Goal: Task Accomplishment & Management: Use online tool/utility

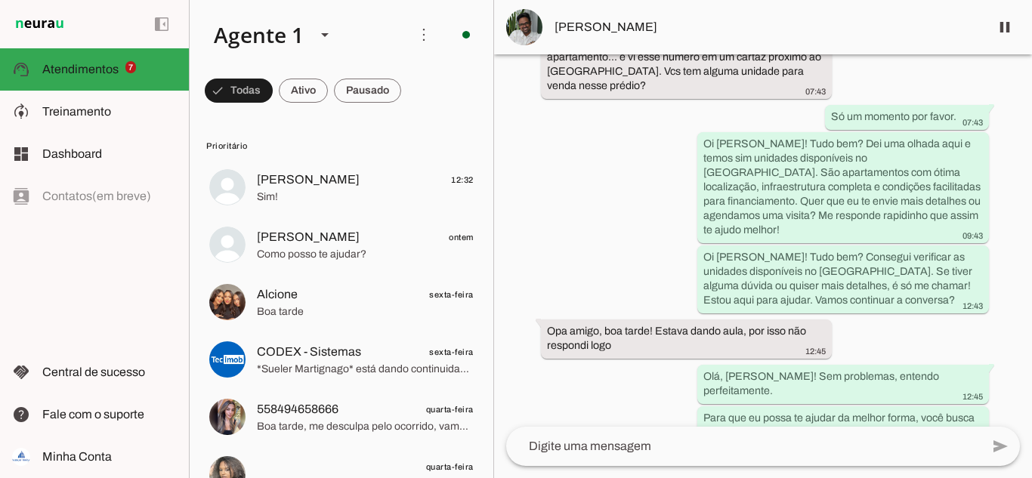
scroll to position [405, 0]
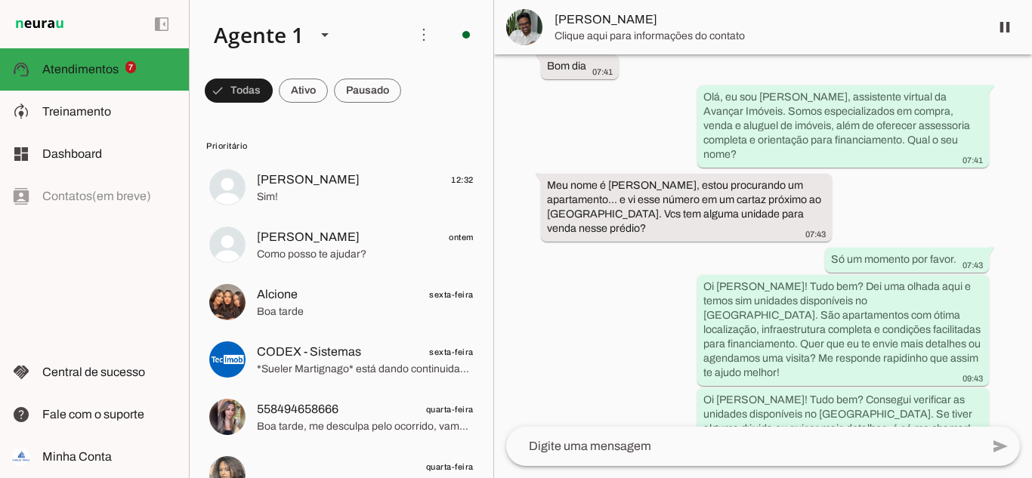
scroll to position [405, 0]
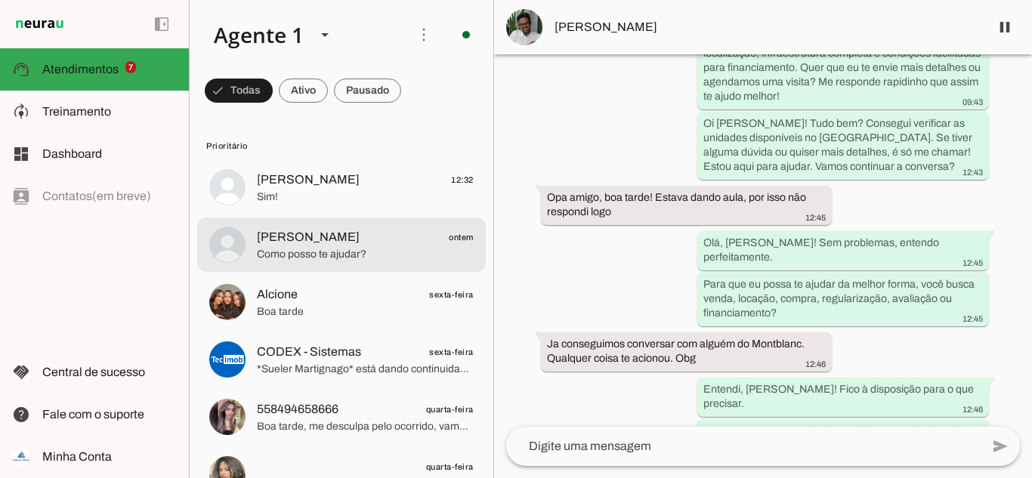
click at [319, 236] on span "Beatriz ontem" at bounding box center [365, 237] width 217 height 19
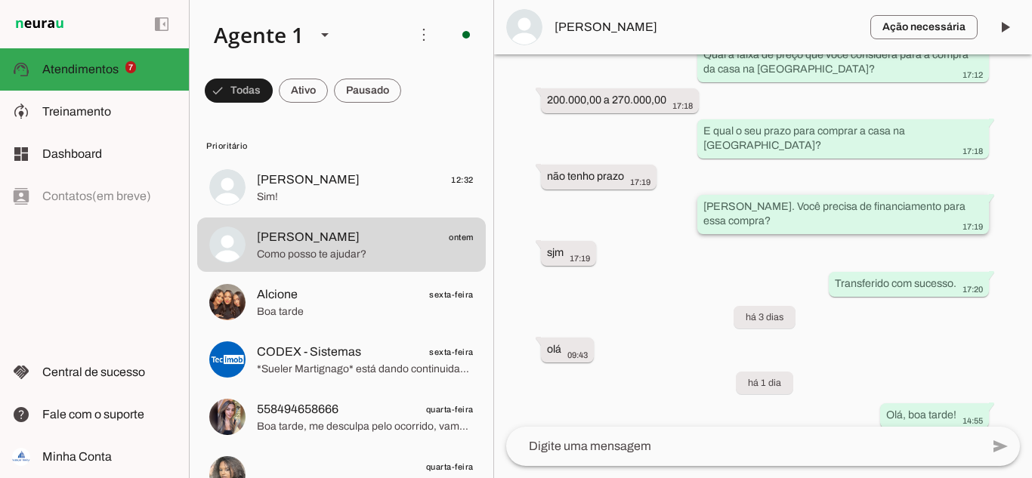
scroll to position [686, 0]
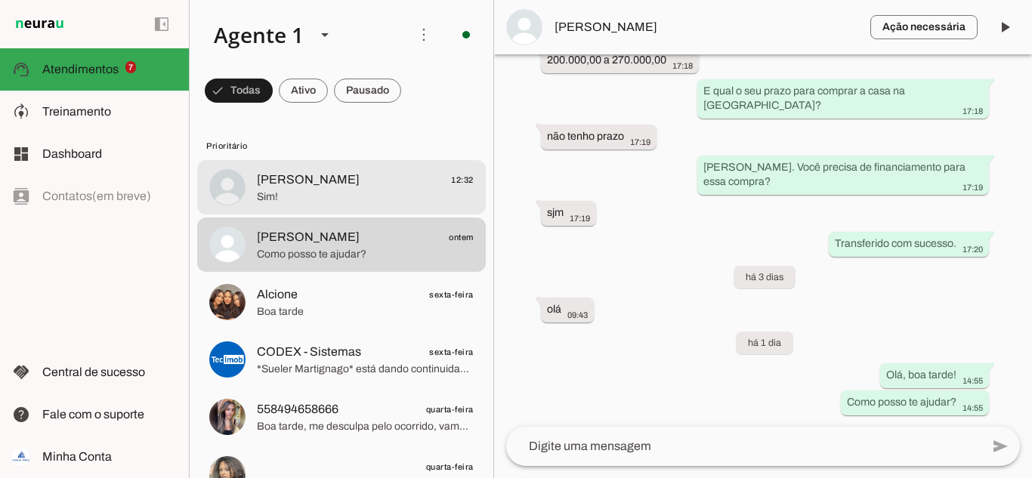
click at [298, 191] on span "Sim!" at bounding box center [365, 197] width 217 height 15
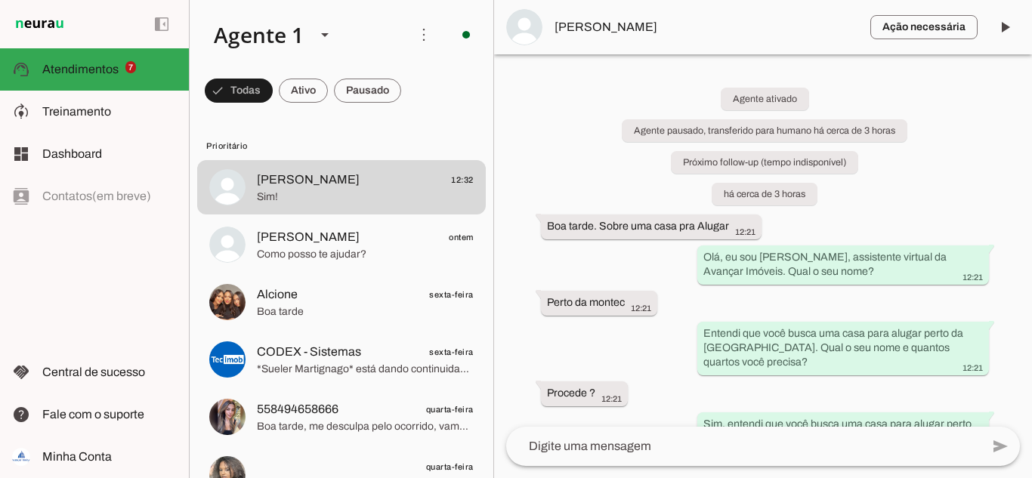
click at [638, 177] on div "Agente ativado Agente pausado, transferido para humano há cerca de 3 horas Próx…" at bounding box center [763, 240] width 538 height 372
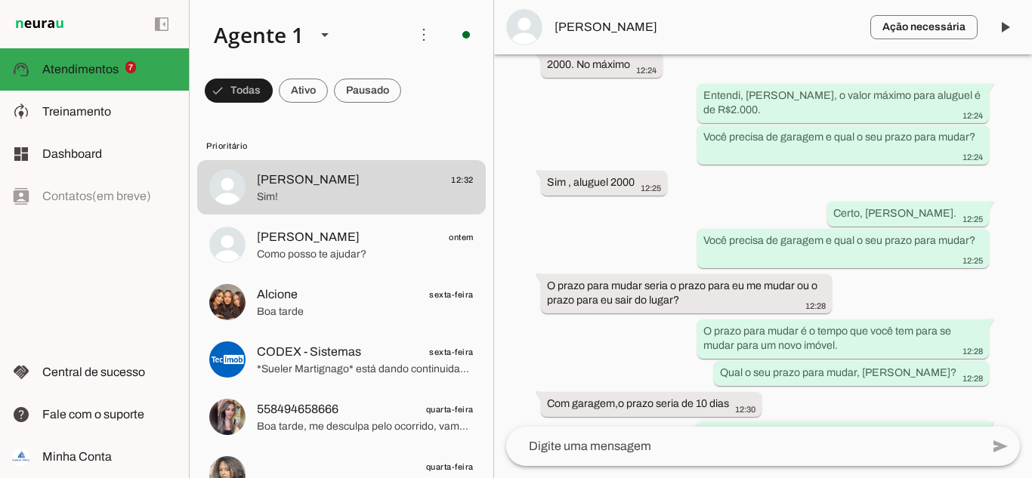
scroll to position [938, 0]
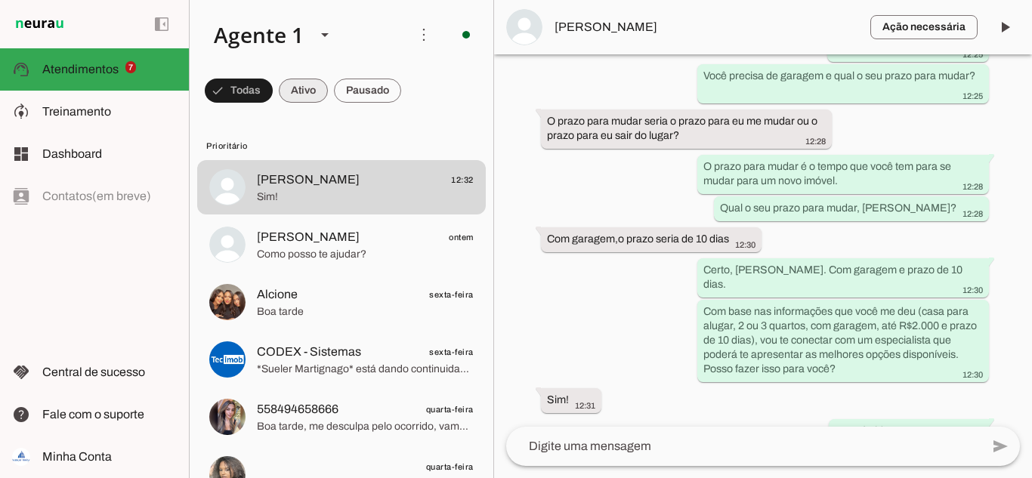
click at [273, 90] on span at bounding box center [239, 91] width 68 height 36
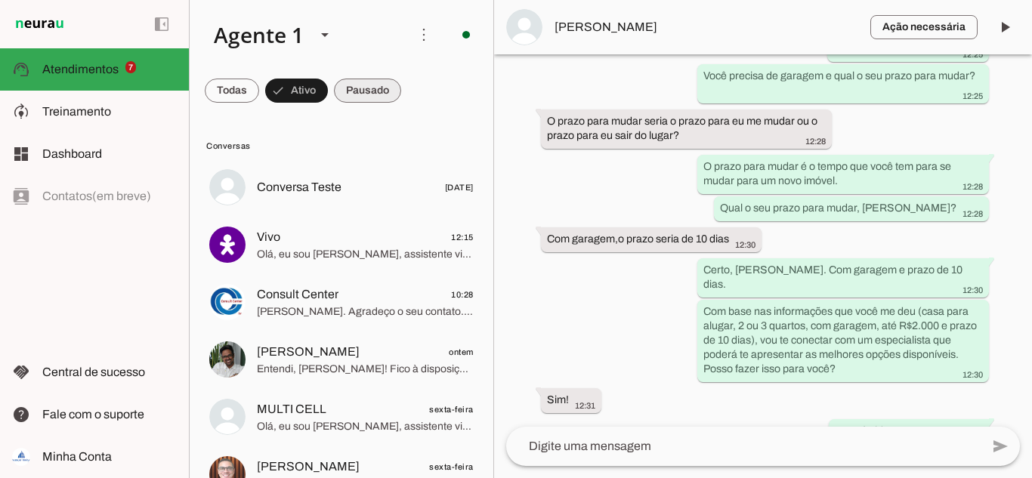
click at [259, 100] on span at bounding box center [232, 91] width 54 height 36
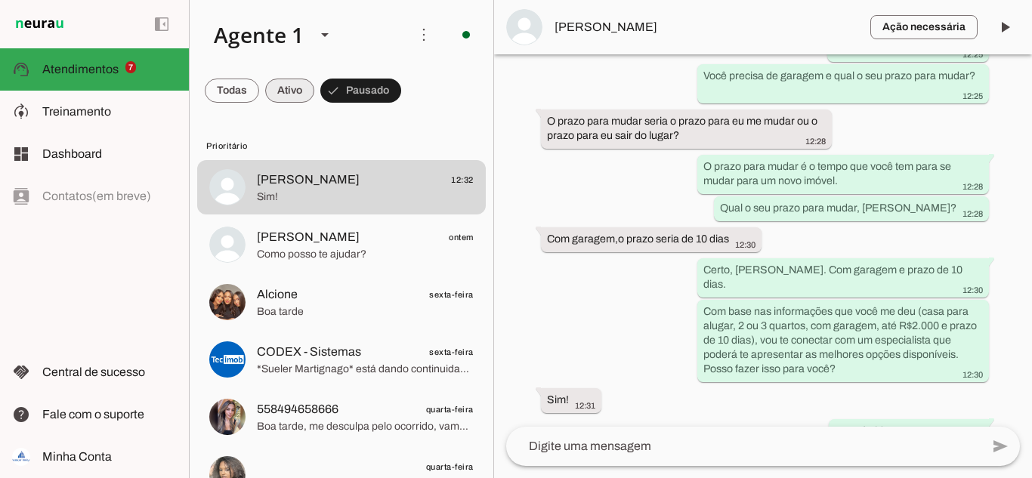
click at [259, 91] on span at bounding box center [232, 91] width 54 height 36
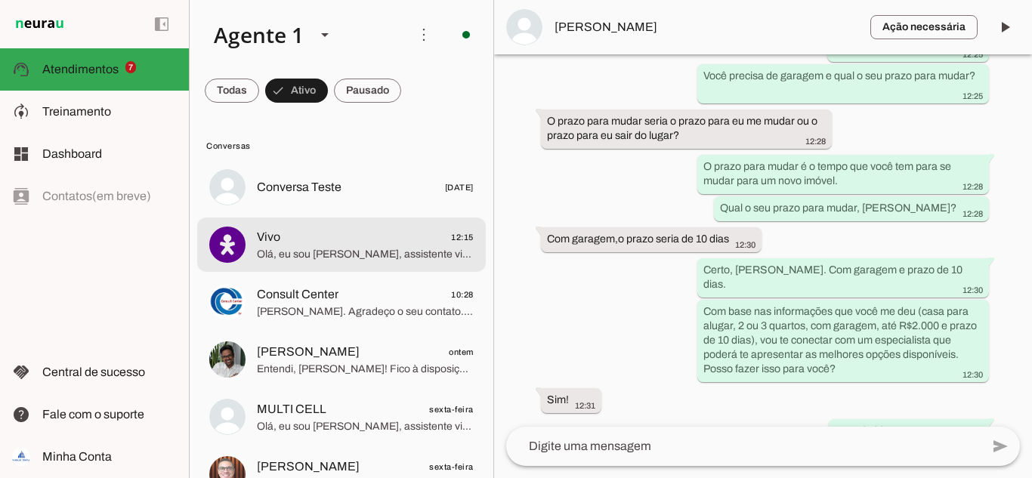
click at [303, 245] on span "Vivo 12:15" at bounding box center [365, 237] width 217 height 19
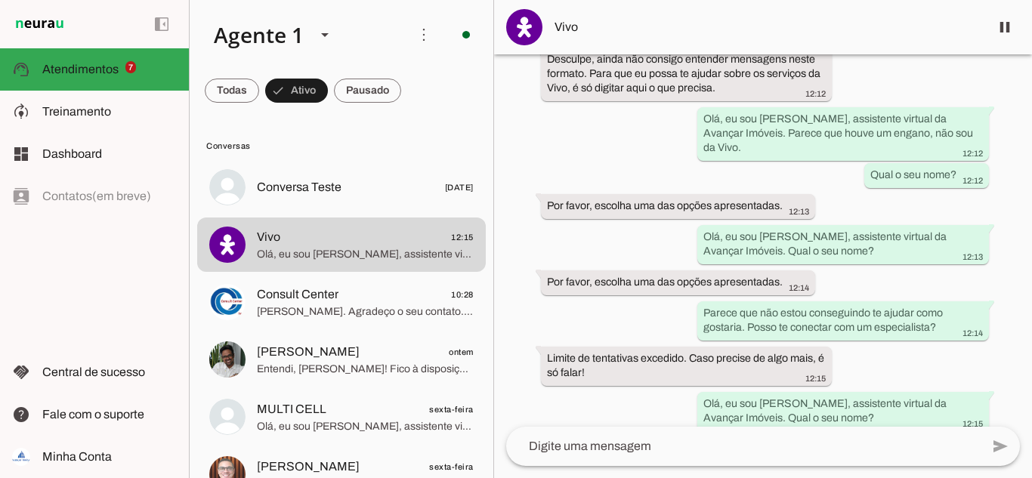
scroll to position [270, 0]
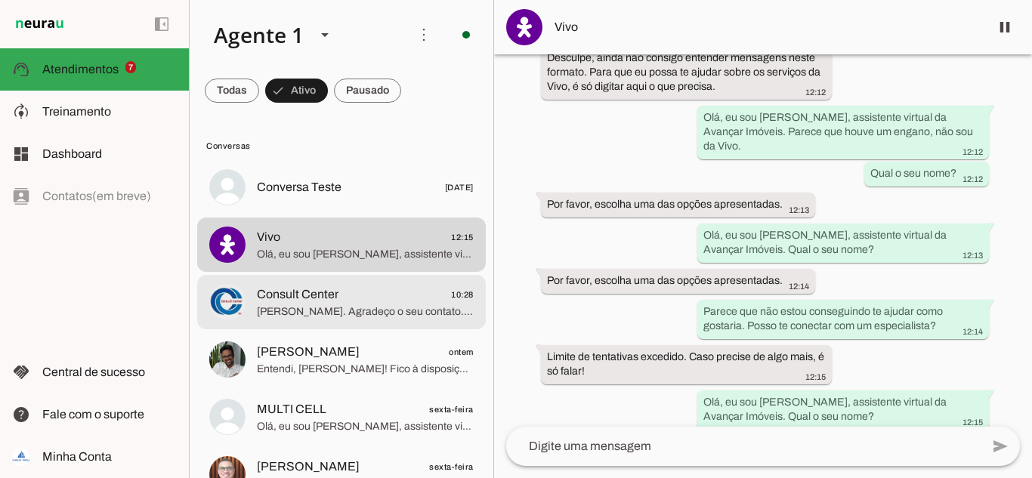
click at [301, 295] on span "Consult Center" at bounding box center [298, 295] width 82 height 18
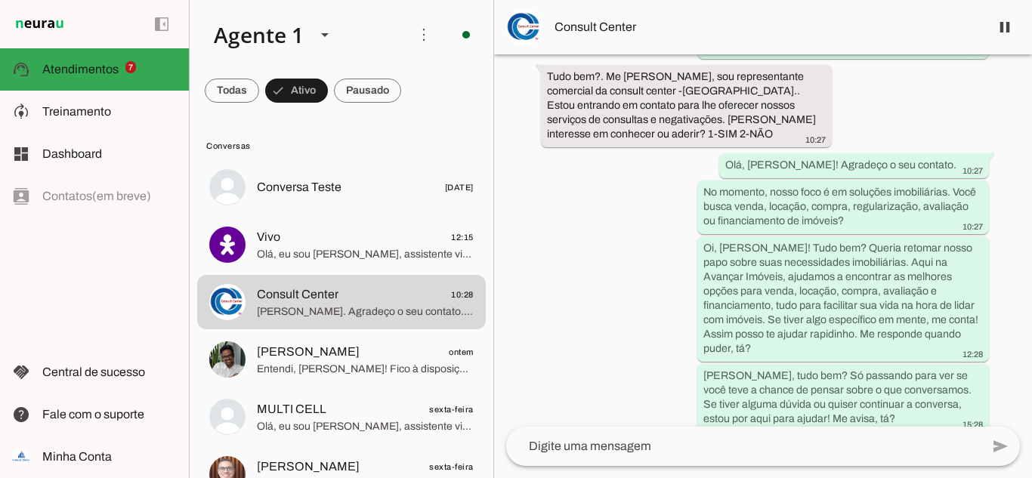
scroll to position [386, 0]
click at [239, 96] on span at bounding box center [232, 91] width 54 height 36
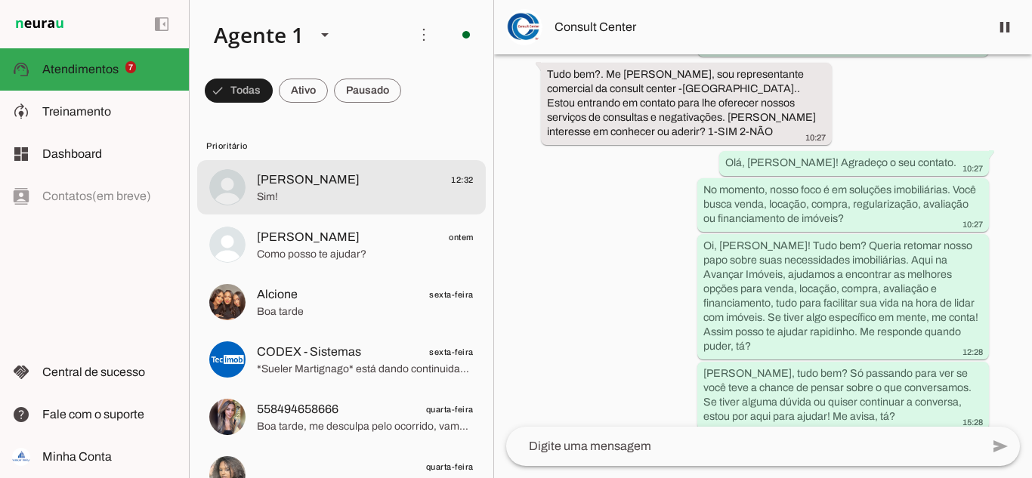
click at [303, 190] on span "Sim!" at bounding box center [365, 197] width 217 height 15
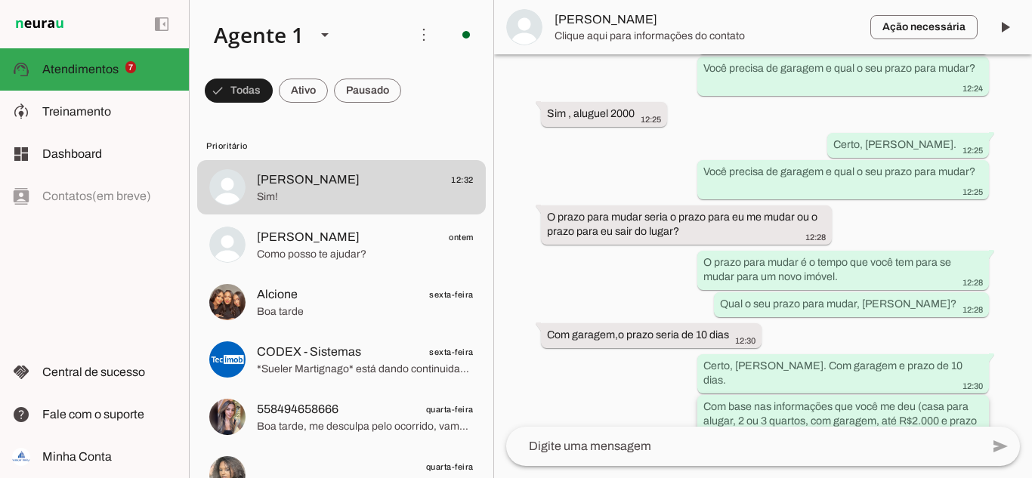
scroll to position [938, 0]
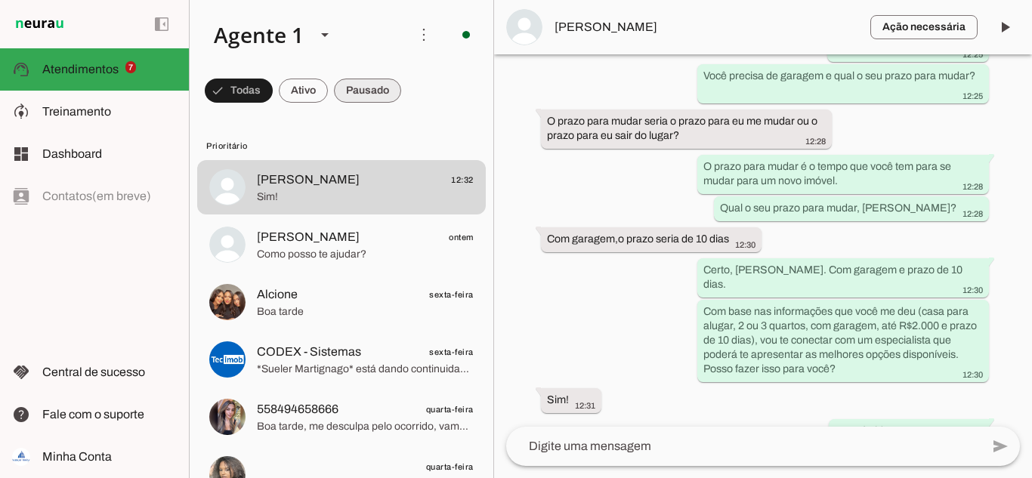
click at [273, 88] on span at bounding box center [239, 91] width 68 height 36
click at [259, 85] on span at bounding box center [232, 91] width 54 height 36
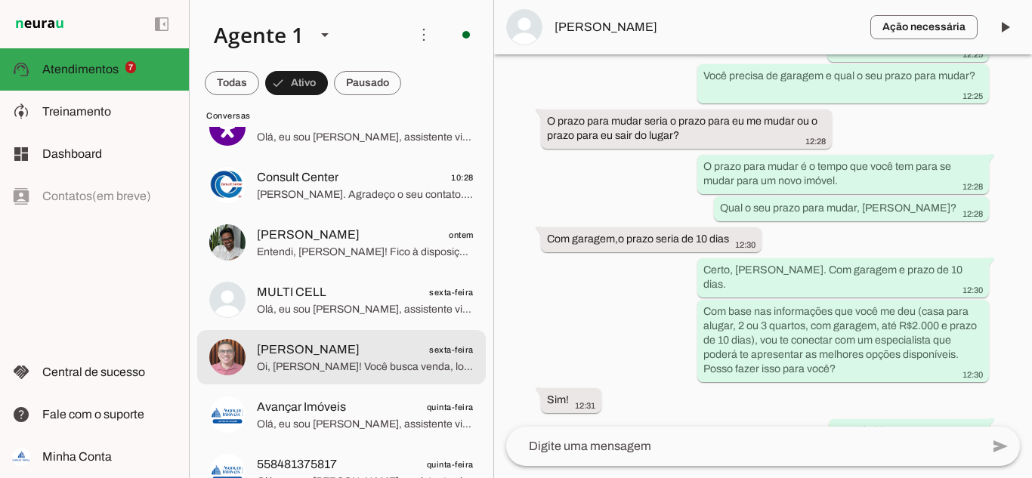
scroll to position [0, 0]
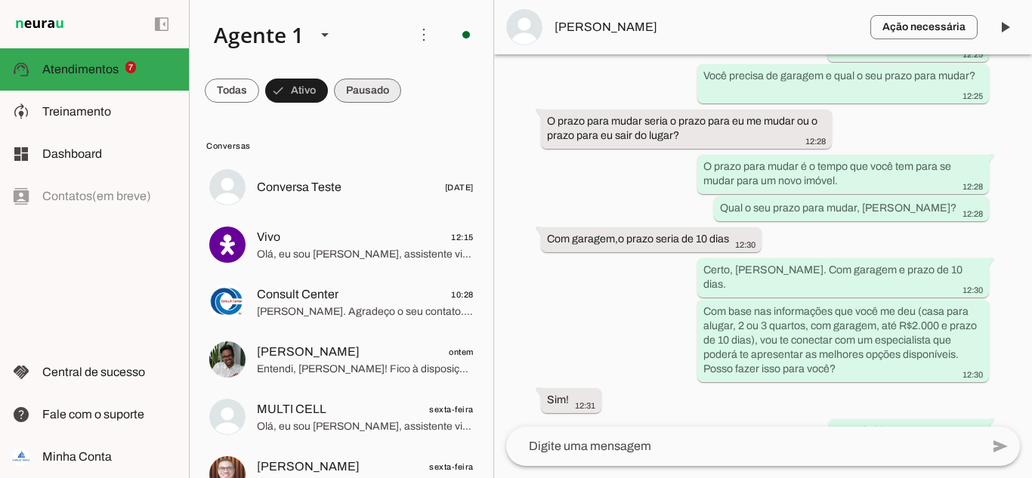
click at [259, 84] on span at bounding box center [232, 91] width 54 height 36
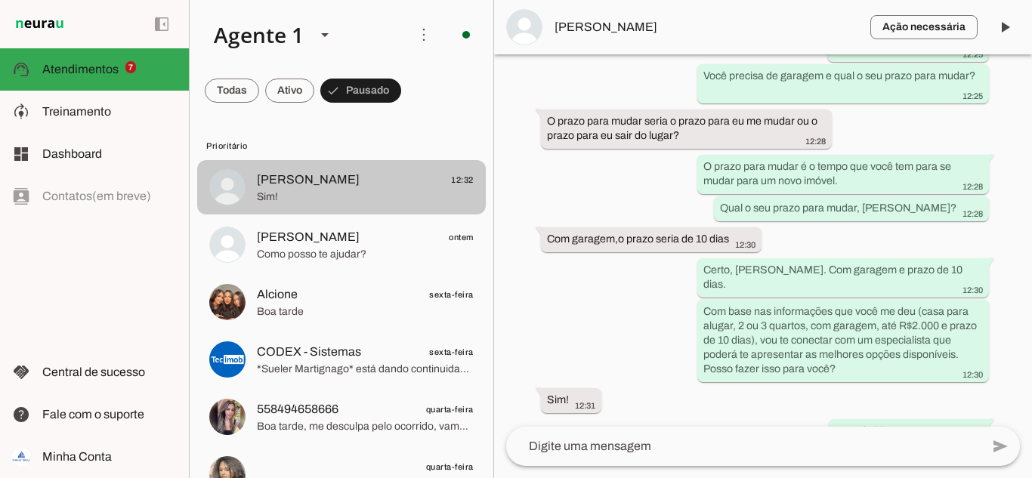
click at [329, 190] on span "Sim!" at bounding box center [365, 197] width 217 height 15
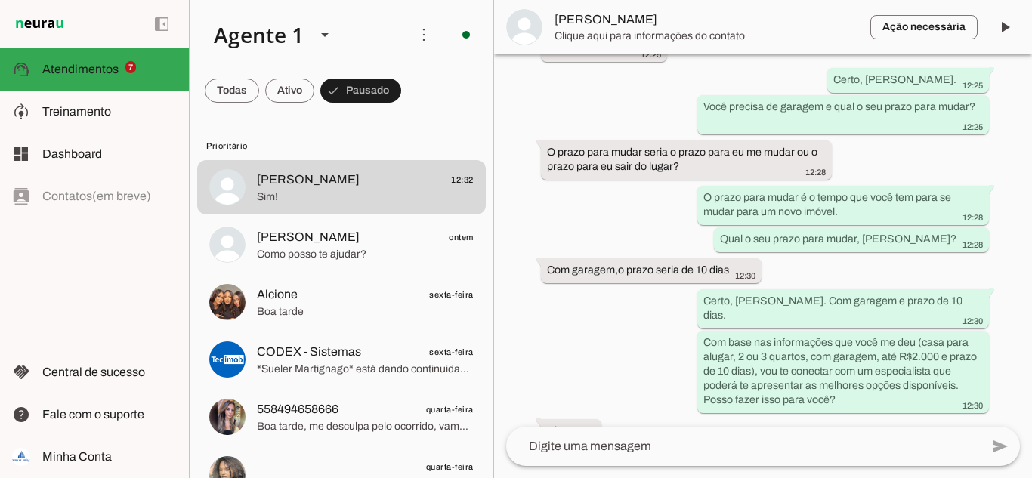
scroll to position [938, 0]
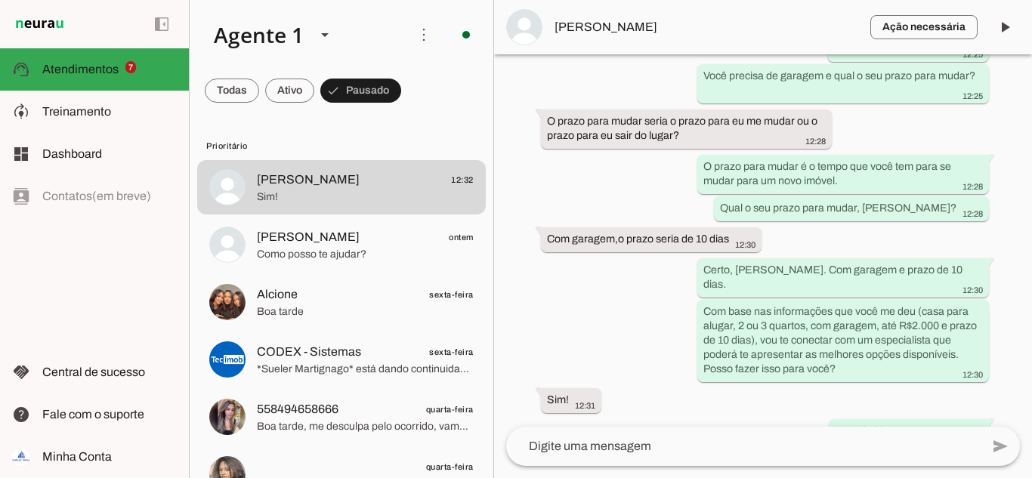
click at [637, 33] on span "[PERSON_NAME]" at bounding box center [707, 27] width 304 height 18
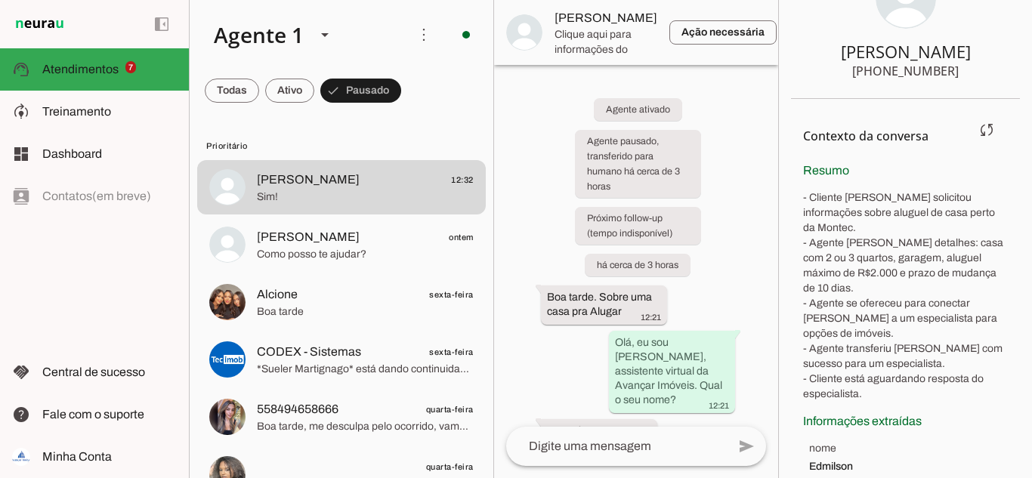
scroll to position [103, 0]
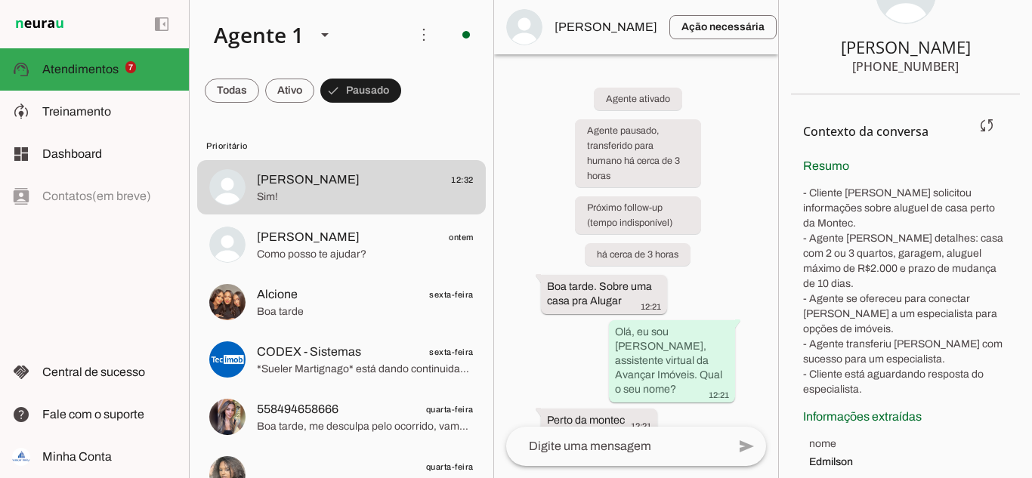
drag, startPoint x: 802, startPoint y: 167, endPoint x: 882, endPoint y: 373, distance: 221.2
click at [882, 373] on section "Contexto da conversa sync Extrair contexto novamente Aperte para extrair o cont…" at bounding box center [905, 293] width 229 height 399
click at [746, 177] on div "Agente ativado Agente pausado, transferido para humano há cerca de 3 horas Próx…" at bounding box center [636, 240] width 284 height 372
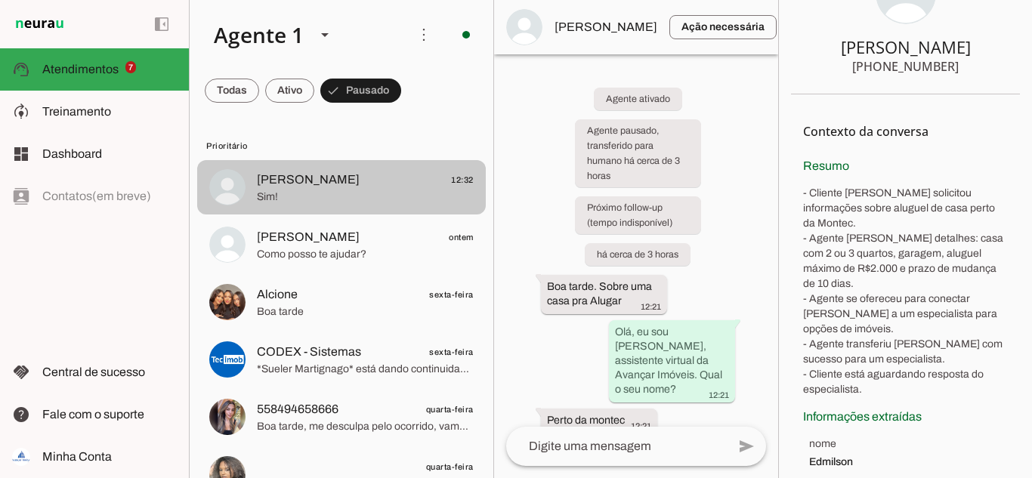
click at [296, 187] on span "[PERSON_NAME]" at bounding box center [308, 180] width 103 height 18
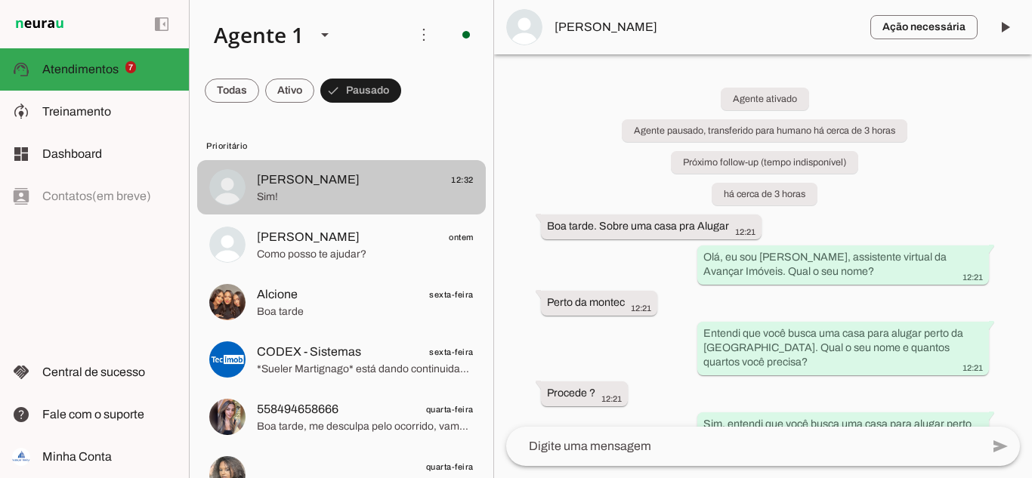
click at [285, 178] on span "[PERSON_NAME]" at bounding box center [308, 180] width 103 height 18
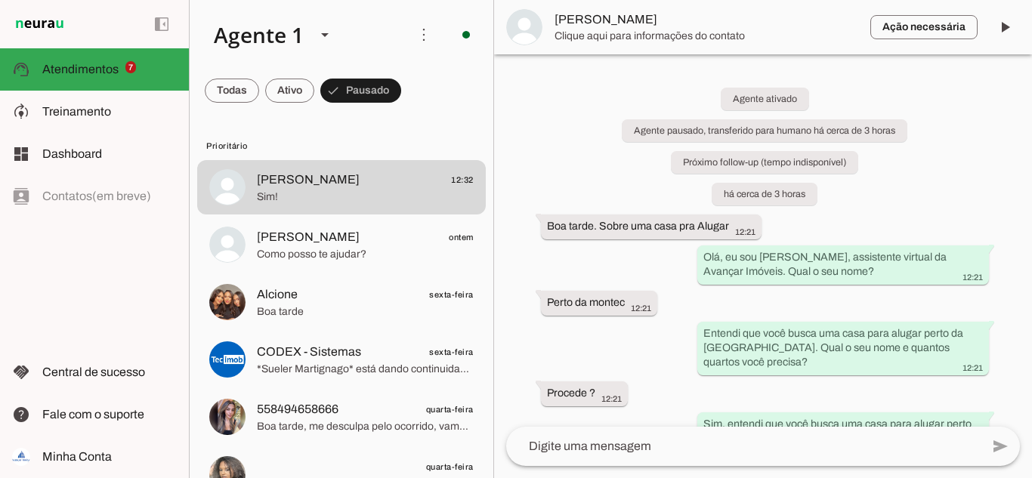
click at [598, 14] on span "[PERSON_NAME]" at bounding box center [707, 20] width 304 height 18
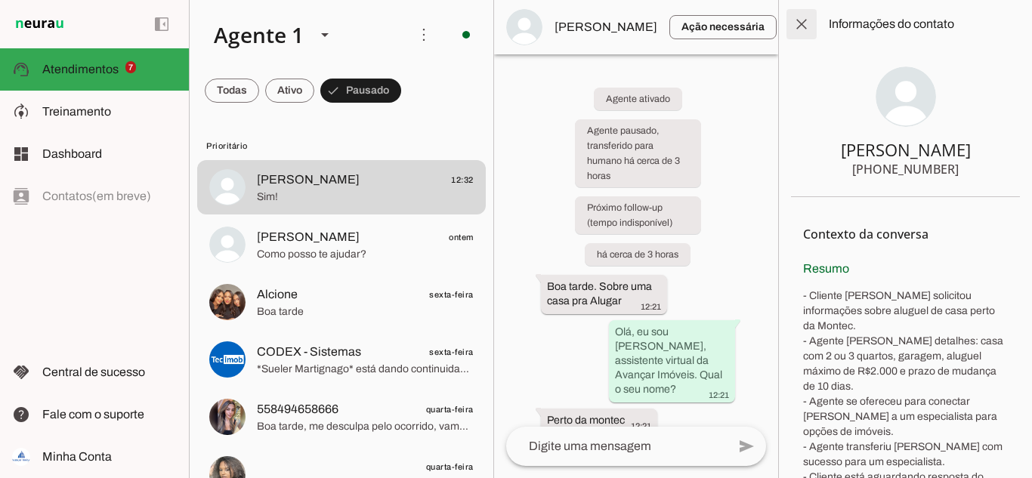
click at [797, 21] on span at bounding box center [801, 24] width 36 height 36
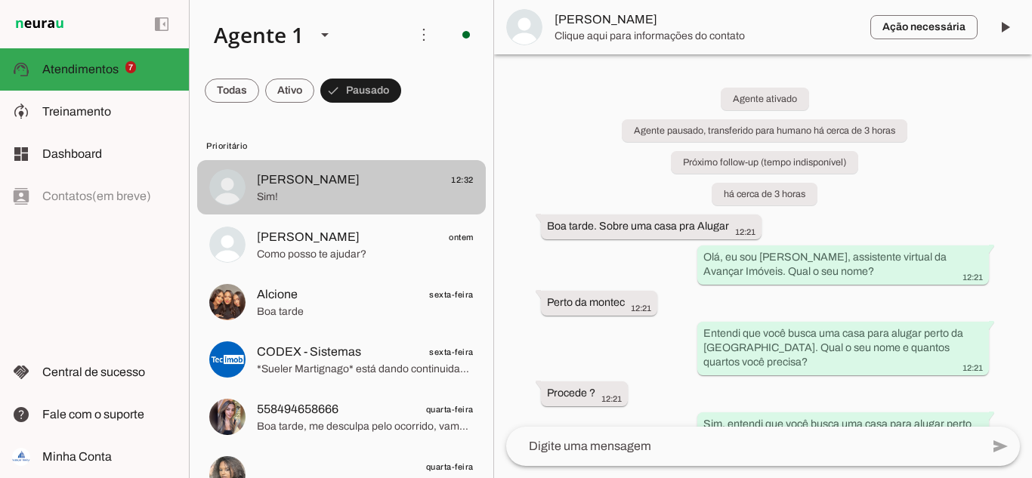
click at [281, 183] on span "[PERSON_NAME]" at bounding box center [308, 180] width 103 height 18
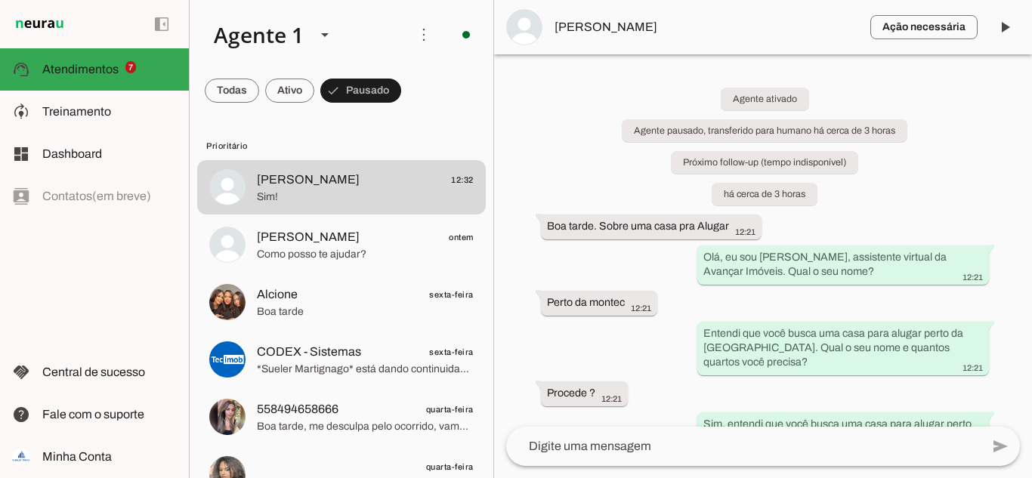
click at [952, 168] on div "Agente ativado Agente pausado, transferido para humano há cerca de 3 horas Próx…" at bounding box center [763, 240] width 538 height 372
click at [665, 211] on div "Agente ativado Agente pausado, transferido para humano há cerca de 3 horas Próx…" at bounding box center [763, 240] width 538 height 372
click at [239, 93] on span at bounding box center [232, 91] width 54 height 36
click at [238, 101] on span at bounding box center [239, 91] width 68 height 36
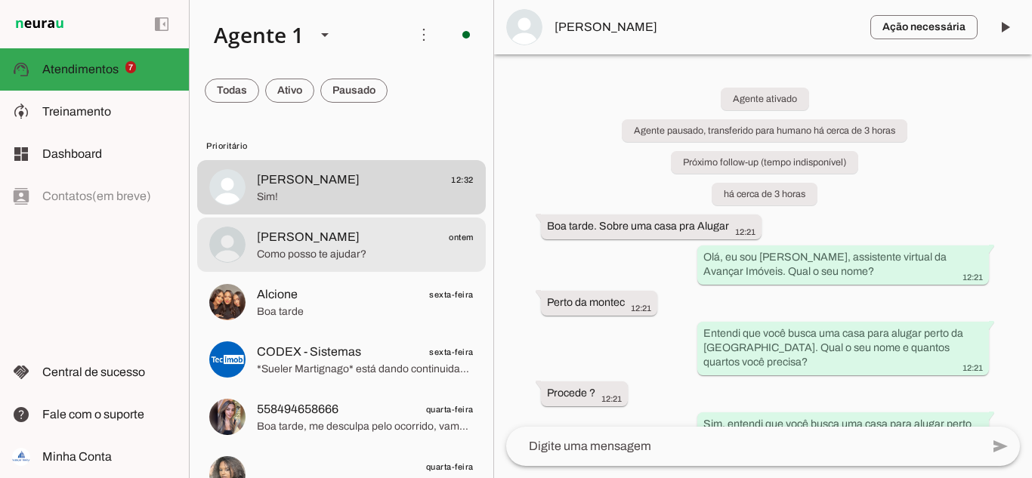
click at [313, 243] on span "Beatriz ontem" at bounding box center [365, 237] width 217 height 19
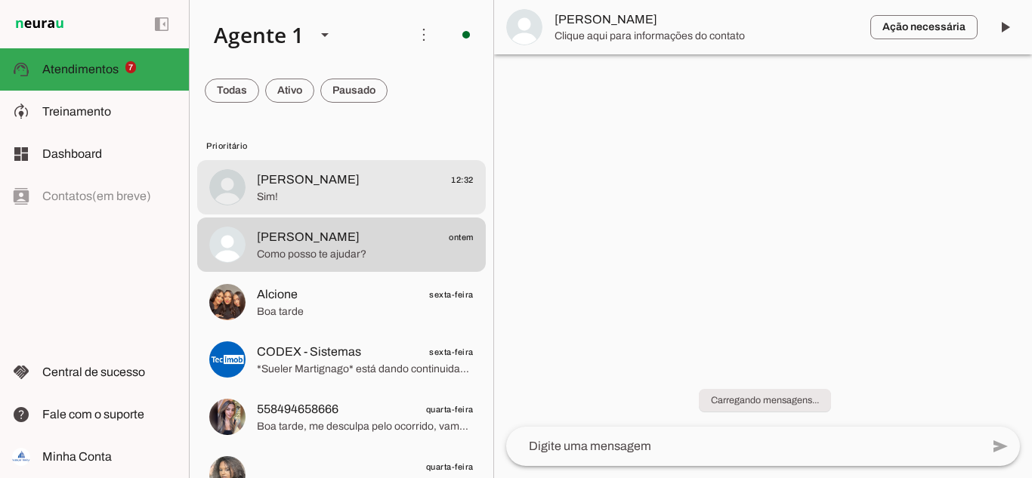
click at [301, 187] on span "[PERSON_NAME]" at bounding box center [308, 180] width 103 height 18
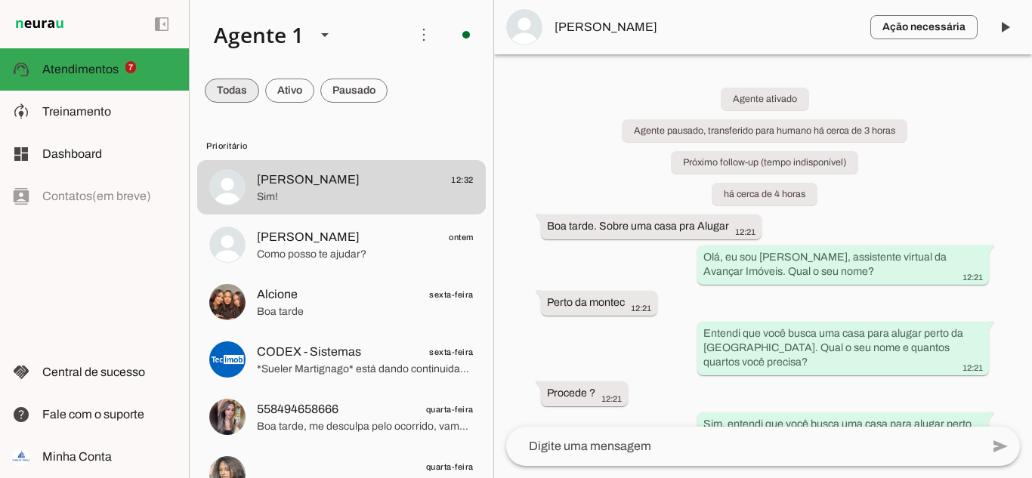
click at [241, 87] on span at bounding box center [232, 91] width 54 height 36
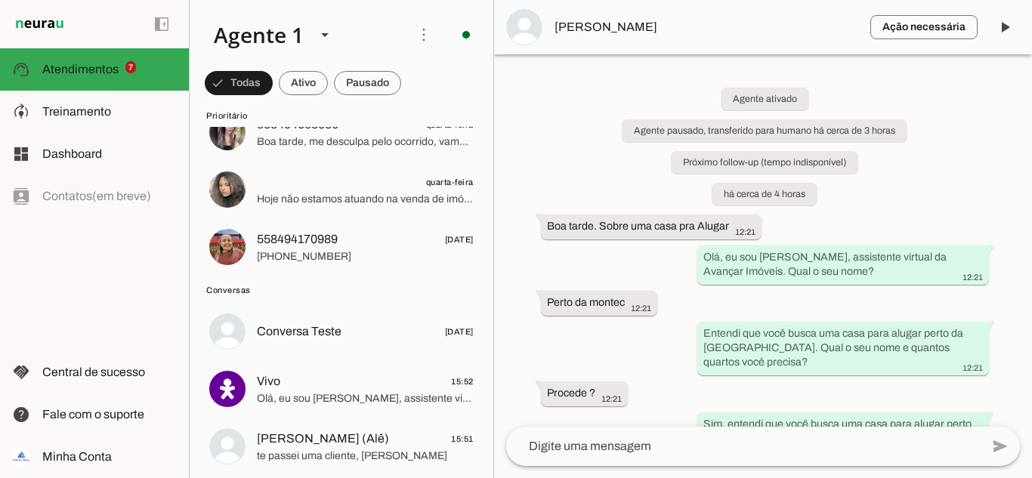
scroll to position [302, 0]
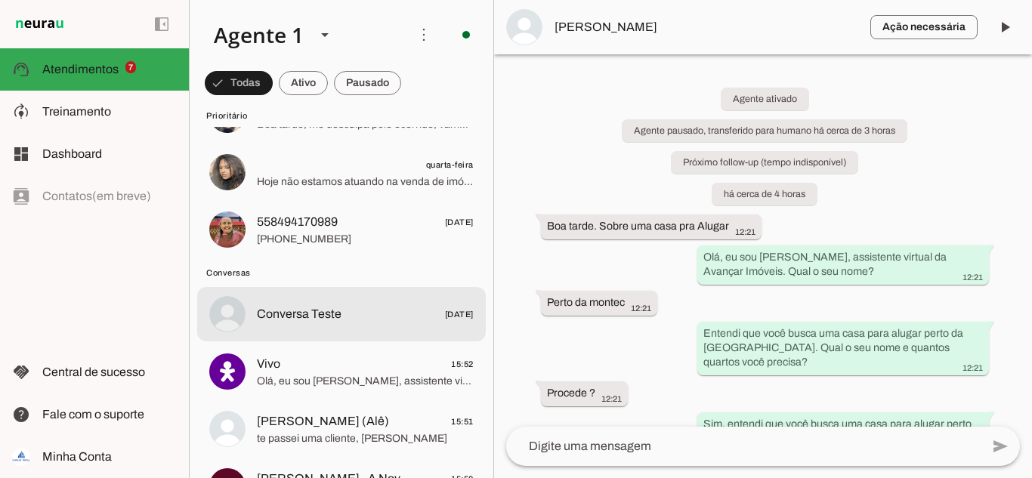
click at [318, 320] on span "Conversa Teste" at bounding box center [299, 314] width 85 height 18
